Goal: Information Seeking & Learning: Learn about a topic

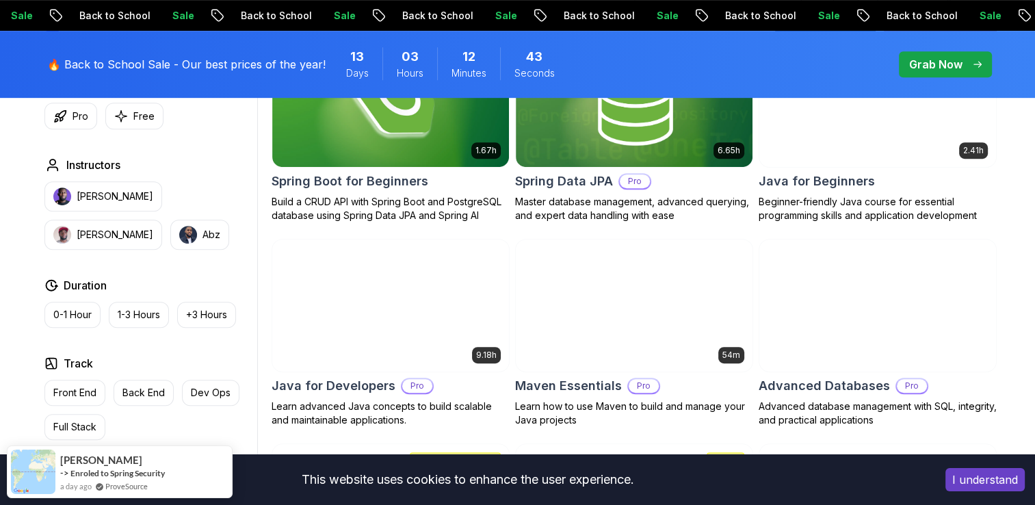
scroll to position [711, 0]
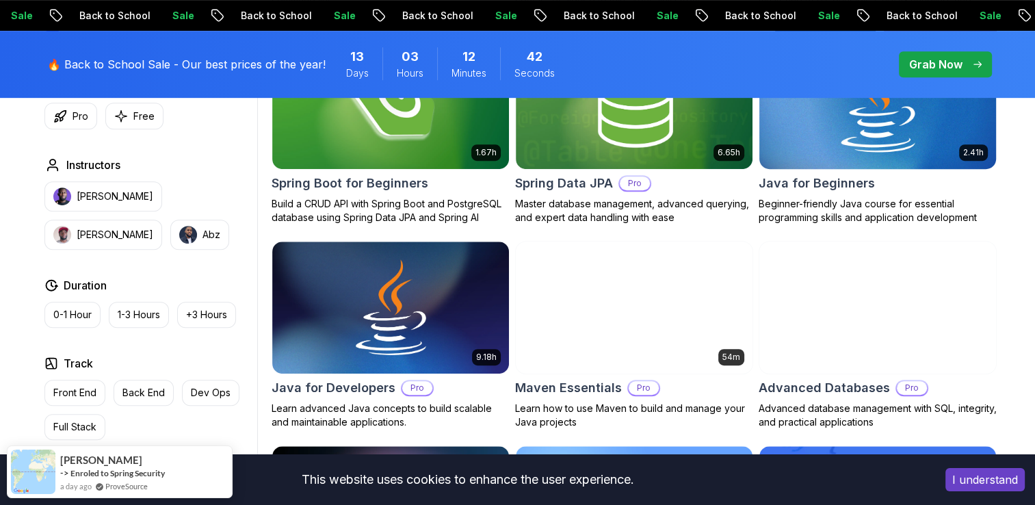
click at [853, 172] on img at bounding box center [877, 102] width 248 height 139
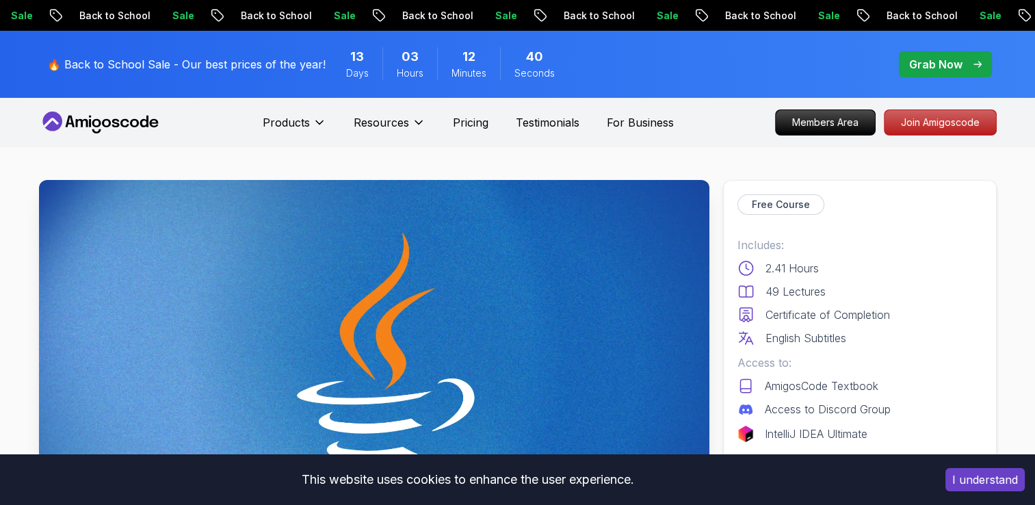
scroll to position [253, 0]
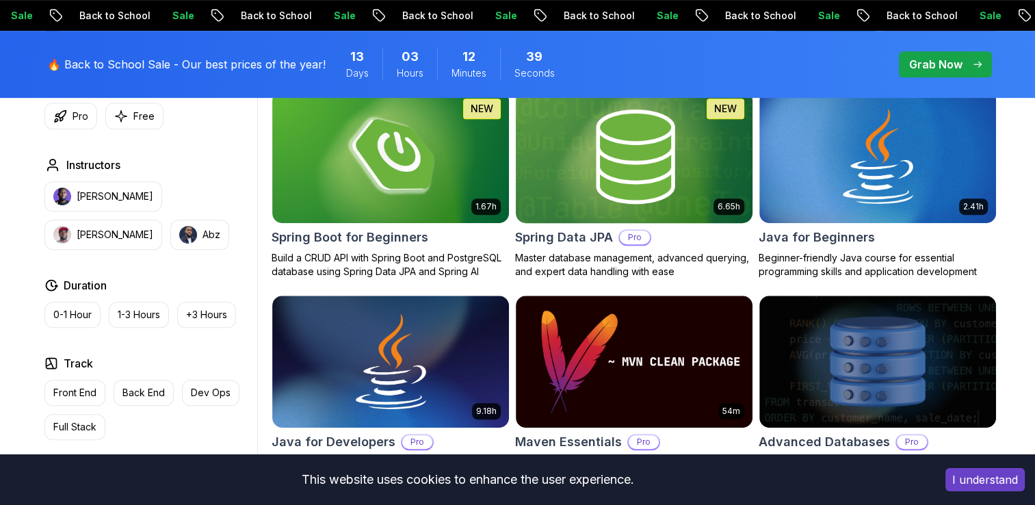
scroll to position [711, 0]
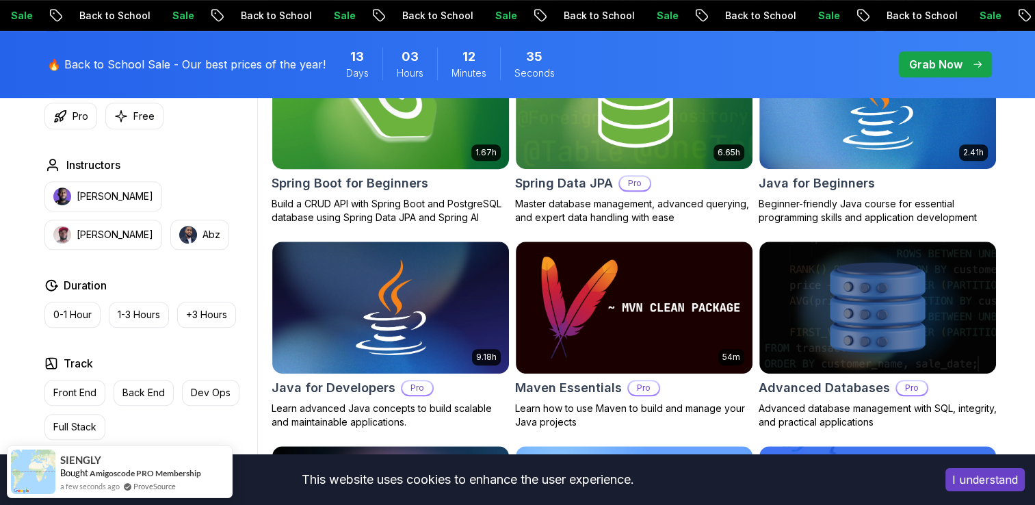
click at [468, 172] on img at bounding box center [390, 102] width 248 height 139
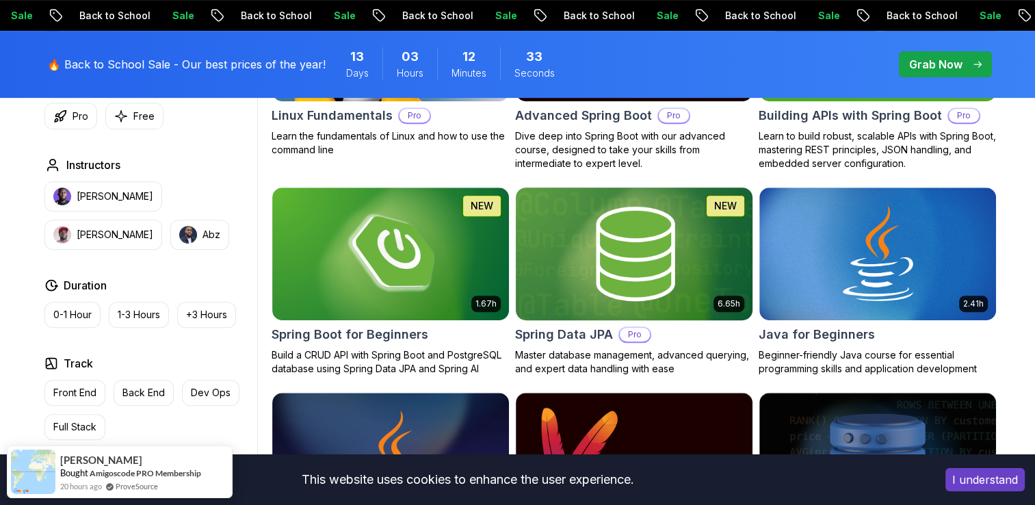
scroll to position [711, 0]
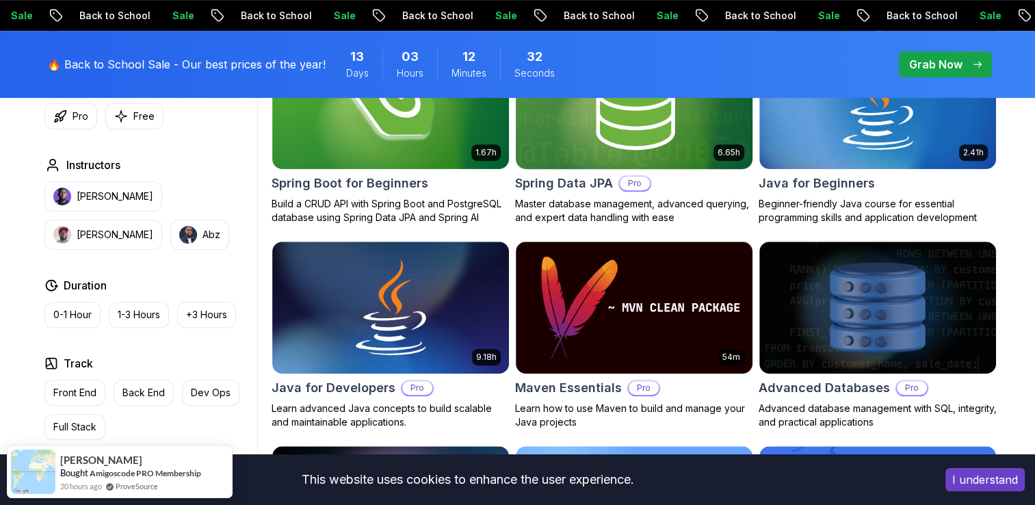
click at [609, 172] on img at bounding box center [634, 102] width 248 height 139
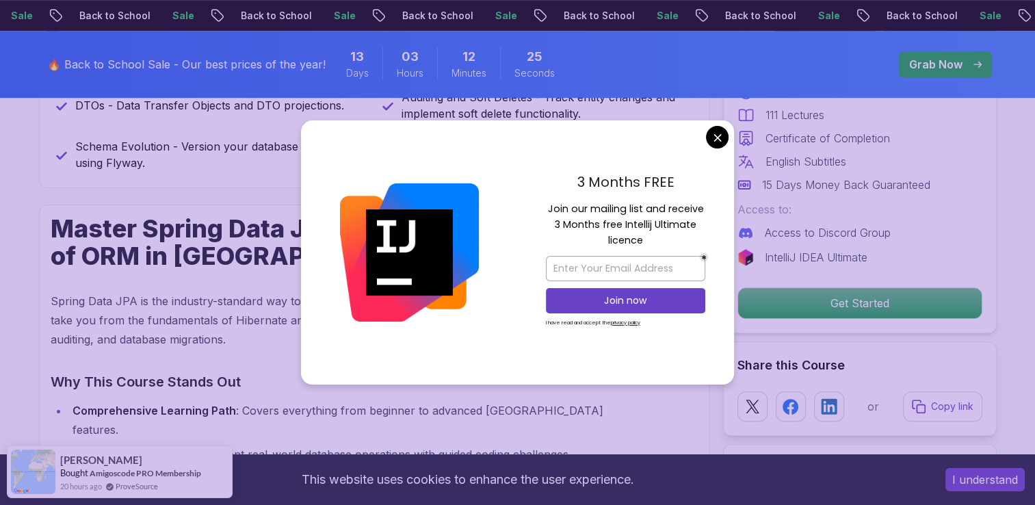
scroll to position [919, 0]
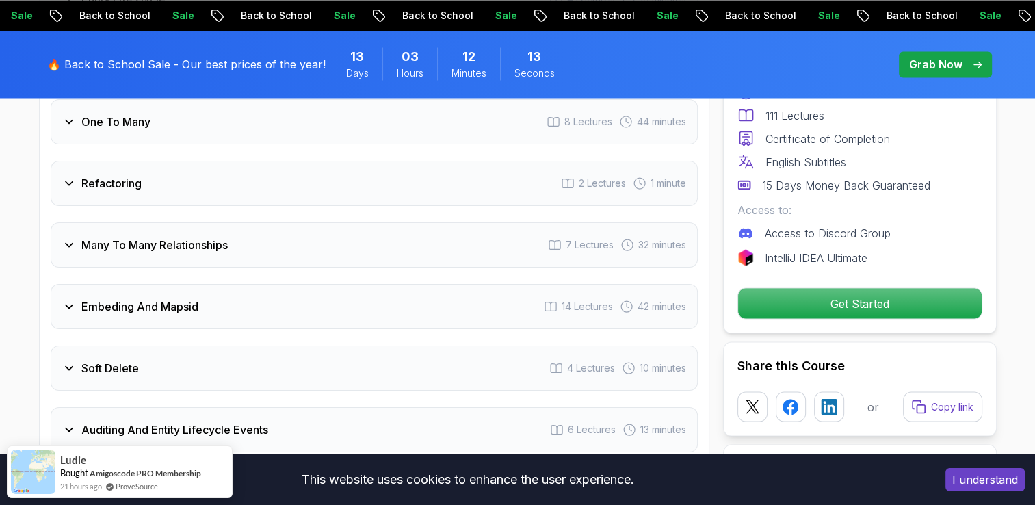
scroll to position [2505, 0]
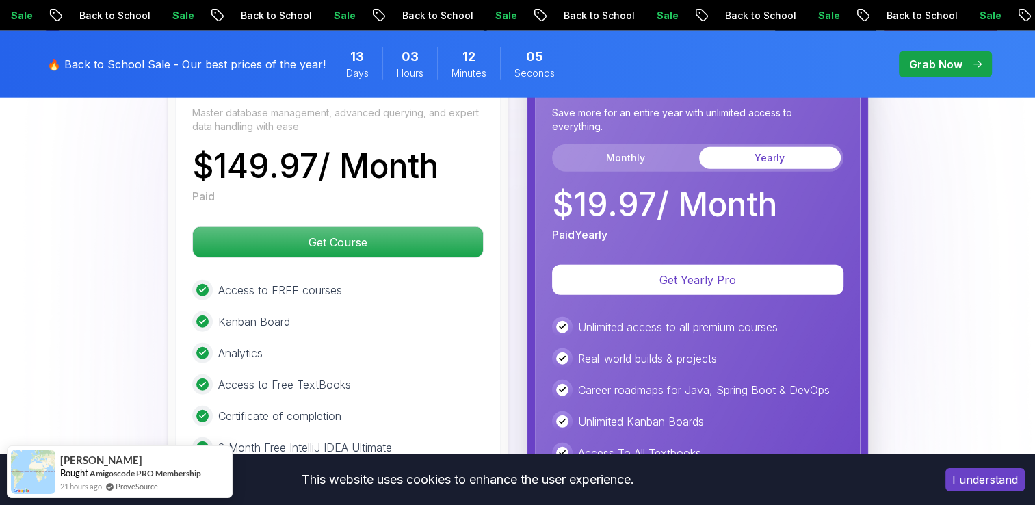
scroll to position [3531, 0]
